Goal: Task Accomplishment & Management: Use online tool/utility

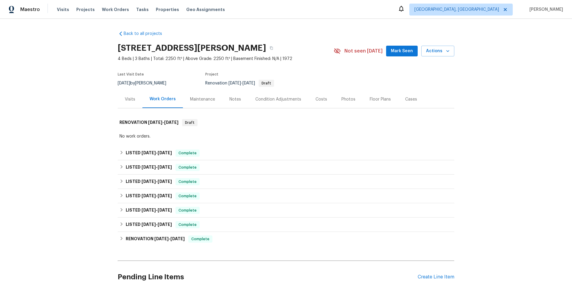
click at [125, 100] on div "Visits" at bounding box center [130, 99] width 10 height 6
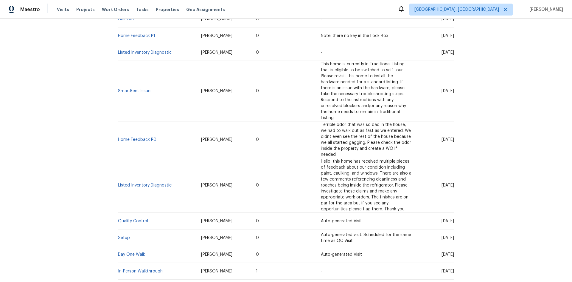
scroll to position [238, 0]
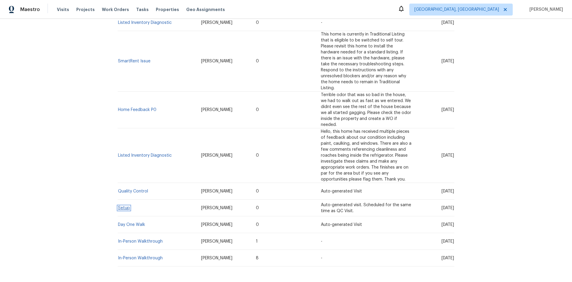
click at [120, 206] on link "Setup" at bounding box center [124, 208] width 12 height 4
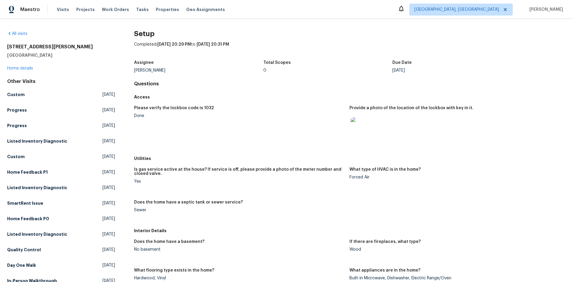
click at [355, 124] on img at bounding box center [360, 126] width 19 height 19
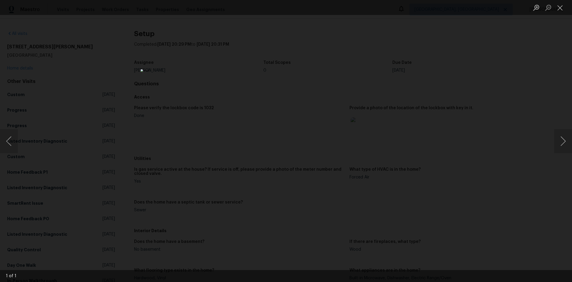
click at [391, 93] on div "Lightbox" at bounding box center [286, 141] width 572 height 282
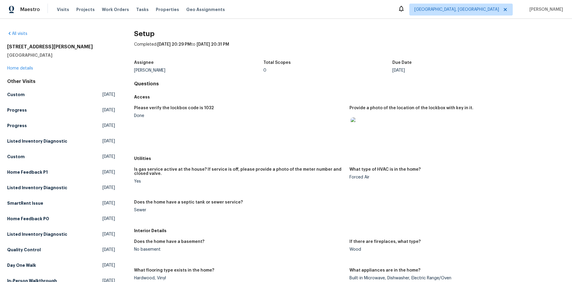
click at [358, 124] on img at bounding box center [360, 126] width 19 height 19
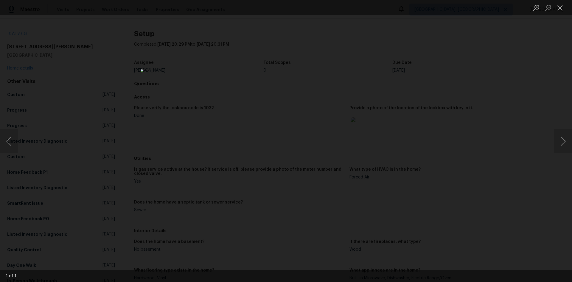
click at [274, 122] on img "Lightbox" at bounding box center [286, 140] width 291 height 143
click at [277, 119] on img "Lightbox" at bounding box center [286, 140] width 291 height 143
click at [434, 84] on div "Lightbox" at bounding box center [286, 141] width 572 height 282
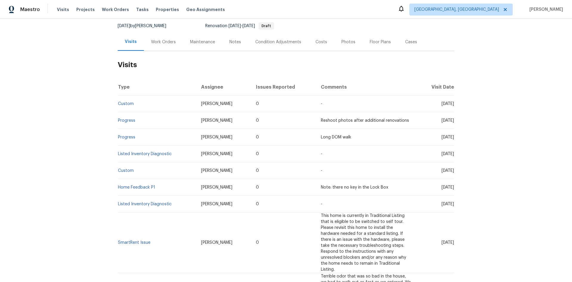
scroll to position [47, 0]
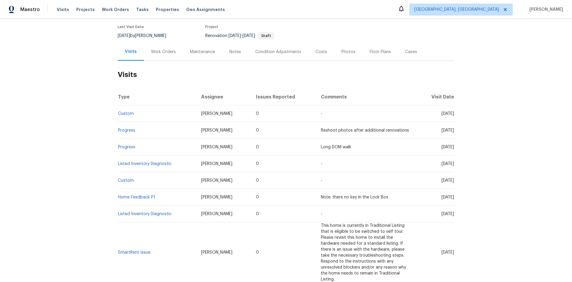
click at [231, 46] on div "Notes" at bounding box center [235, 52] width 26 height 18
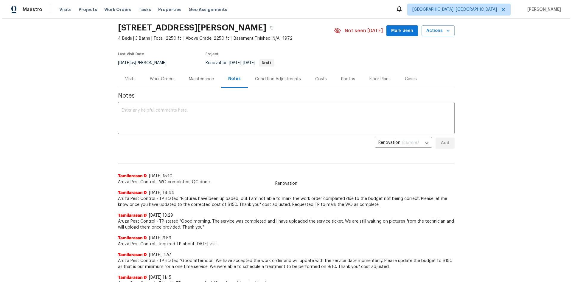
scroll to position [30, 0]
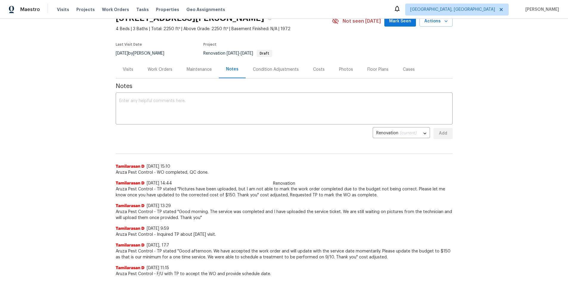
click at [189, 65] on div "Maintenance" at bounding box center [198, 69] width 39 height 18
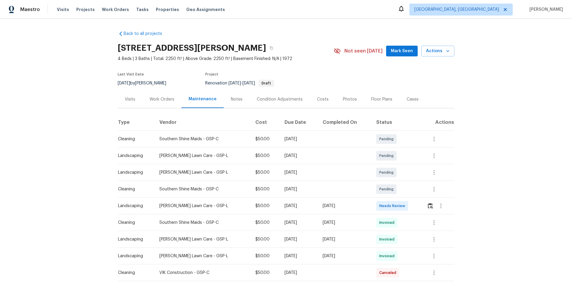
click at [155, 97] on div "Work Orders" at bounding box center [162, 99] width 25 height 6
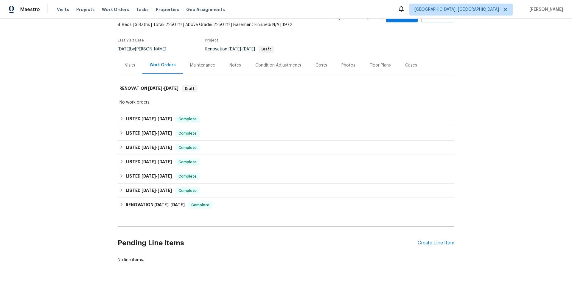
scroll to position [60, 0]
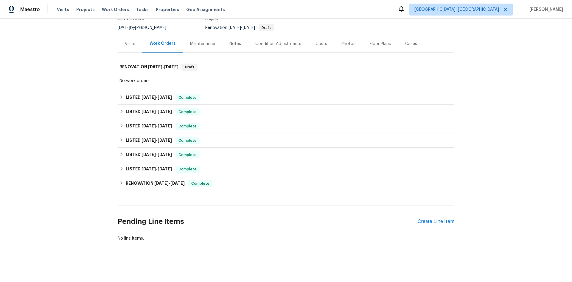
click at [273, 42] on div "Condition Adjustments" at bounding box center [278, 44] width 46 height 6
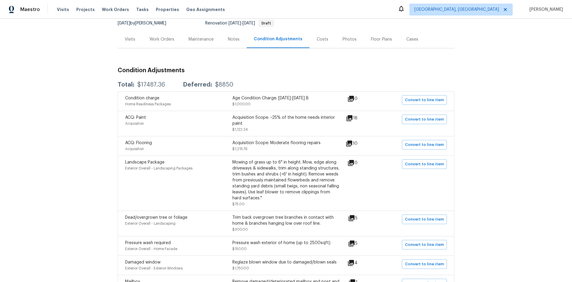
click at [343, 36] on div "Photos" at bounding box center [350, 39] width 14 height 6
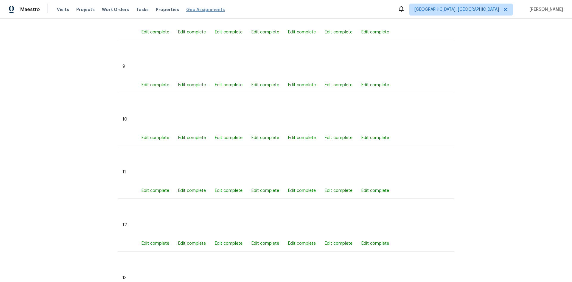
scroll to position [708, 0]
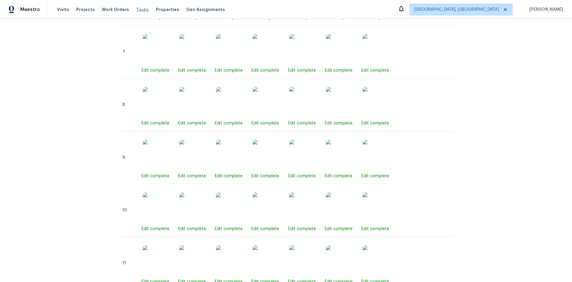
click at [136, 10] on span "Tasks" at bounding box center [142, 9] width 13 height 4
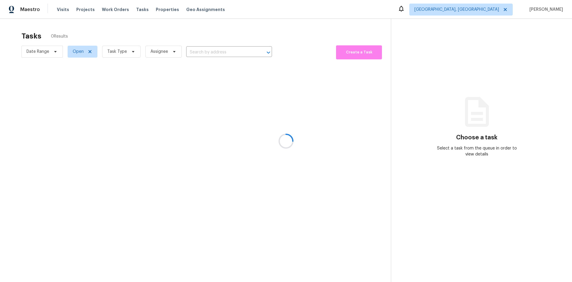
click at [60, 4] on div at bounding box center [286, 141] width 572 height 282
click at [59, 7] on div at bounding box center [286, 141] width 572 height 282
click at [61, 9] on div at bounding box center [286, 141] width 572 height 282
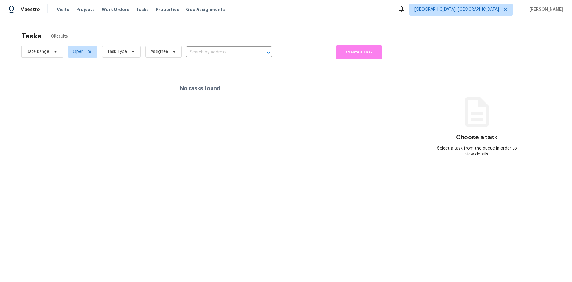
click at [13, 5] on div "Maestro" at bounding box center [20, 10] width 40 height 12
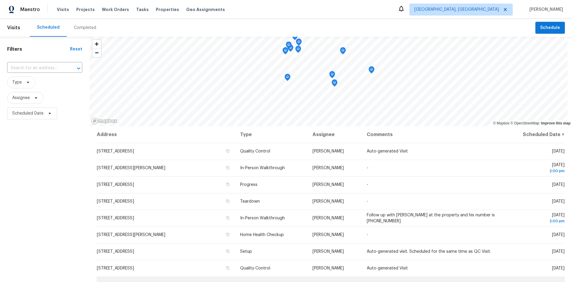
scroll to position [30, 0]
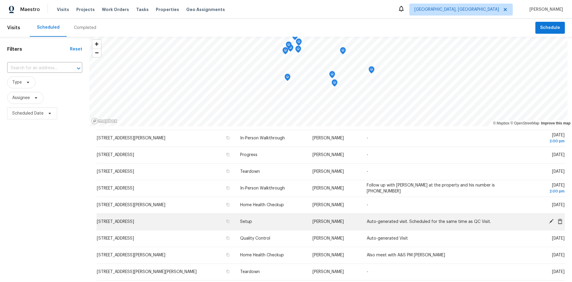
click at [345, 220] on td "[PERSON_NAME]" at bounding box center [335, 221] width 55 height 17
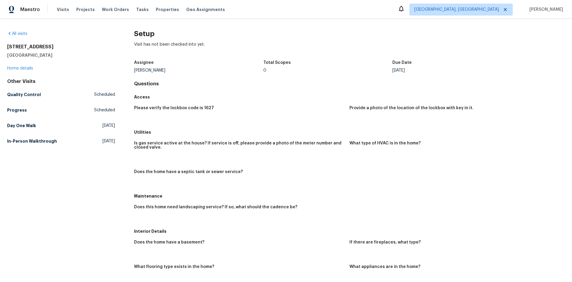
click at [419, 110] on div "Provide a photo of the location of the lockbox with key in it." at bounding box center [454, 110] width 211 height 8
click at [418, 109] on div "Provide a photo of the location of the lockbox with key in it." at bounding box center [454, 110] width 211 height 8
click at [418, 109] on h5 "Provide a photo of the location of the lockbox with key in it." at bounding box center [411, 108] width 124 height 4
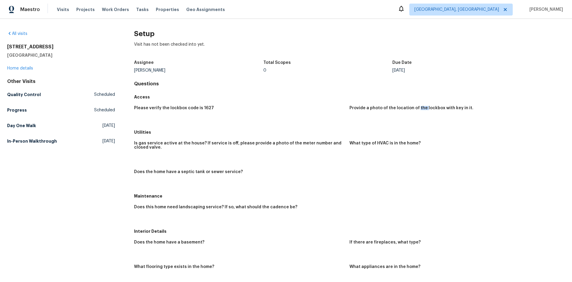
click at [418, 109] on h5 "Provide a photo of the location of the lockbox with key in it." at bounding box center [411, 108] width 124 height 4
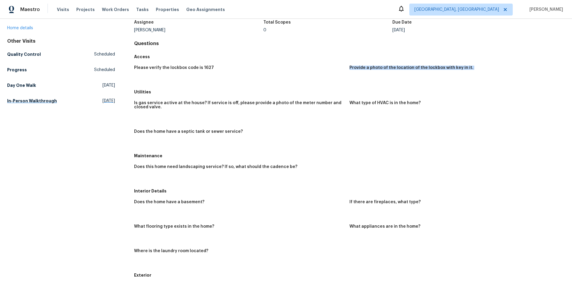
scroll to position [30, 0]
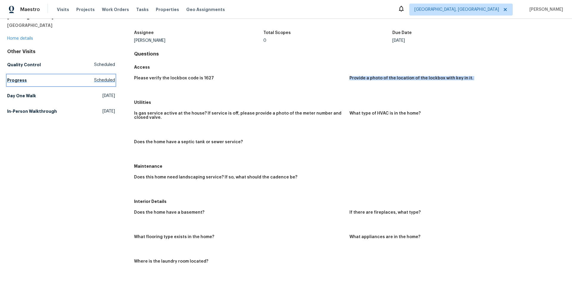
click at [13, 80] on h5 "Progress" at bounding box center [17, 80] width 20 height 6
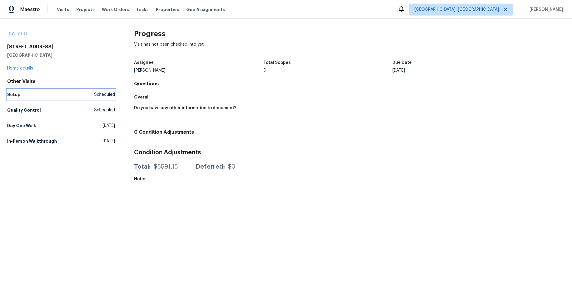
drag, startPoint x: 10, startPoint y: 93, endPoint x: 13, endPoint y: 95, distance: 3.4
click at [11, 93] on h5 "Setup" at bounding box center [13, 94] width 13 height 6
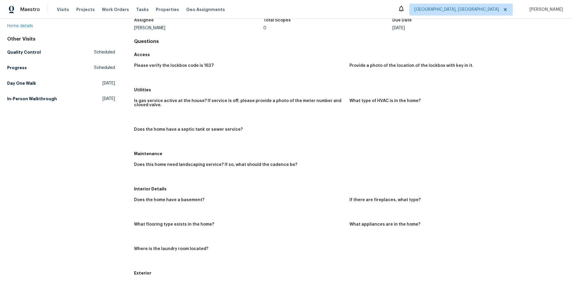
scroll to position [30, 0]
